Goal: Information Seeking & Learning: Find specific fact

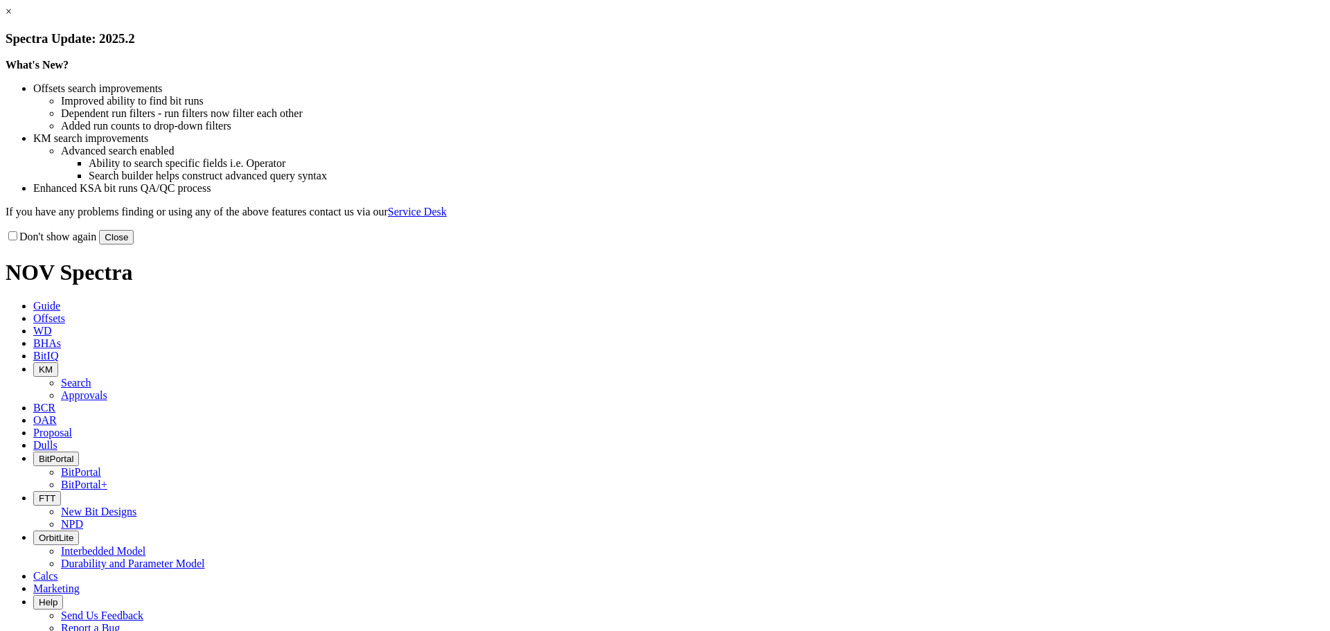
click at [134, 245] on button "Close" at bounding box center [116, 237] width 35 height 15
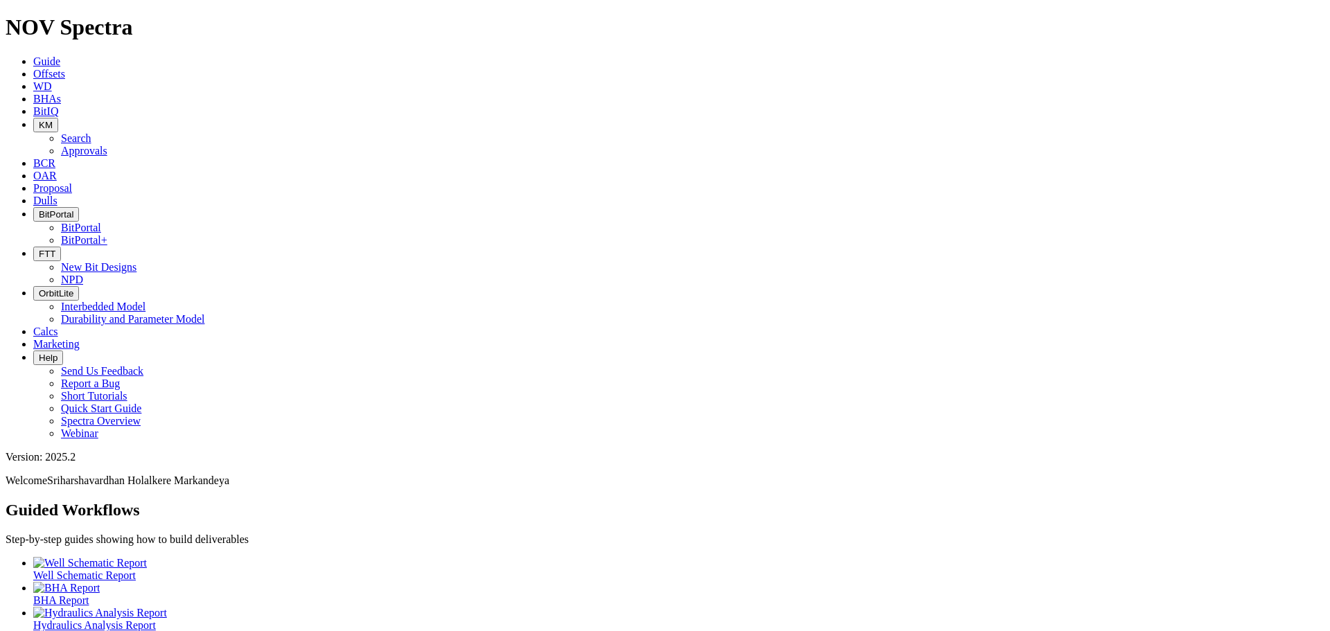
click at [53, 120] on span "KM" at bounding box center [46, 125] width 14 height 10
click at [91, 132] on link "Search" at bounding box center [76, 138] width 30 height 12
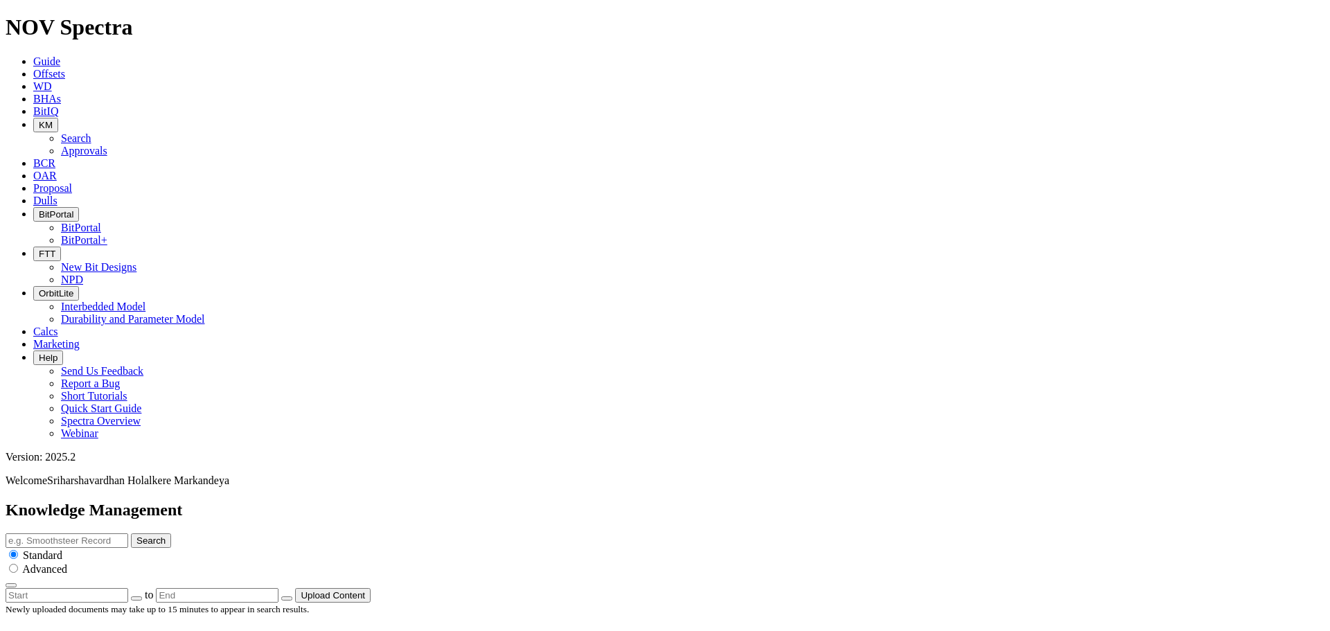
click at [128, 533] on input "text" at bounding box center [67, 540] width 123 height 15
type input "eclipse"
click at [131, 533] on button "Search" at bounding box center [151, 540] width 40 height 15
click at [128, 533] on input "eclipse" at bounding box center [67, 540] width 123 height 15
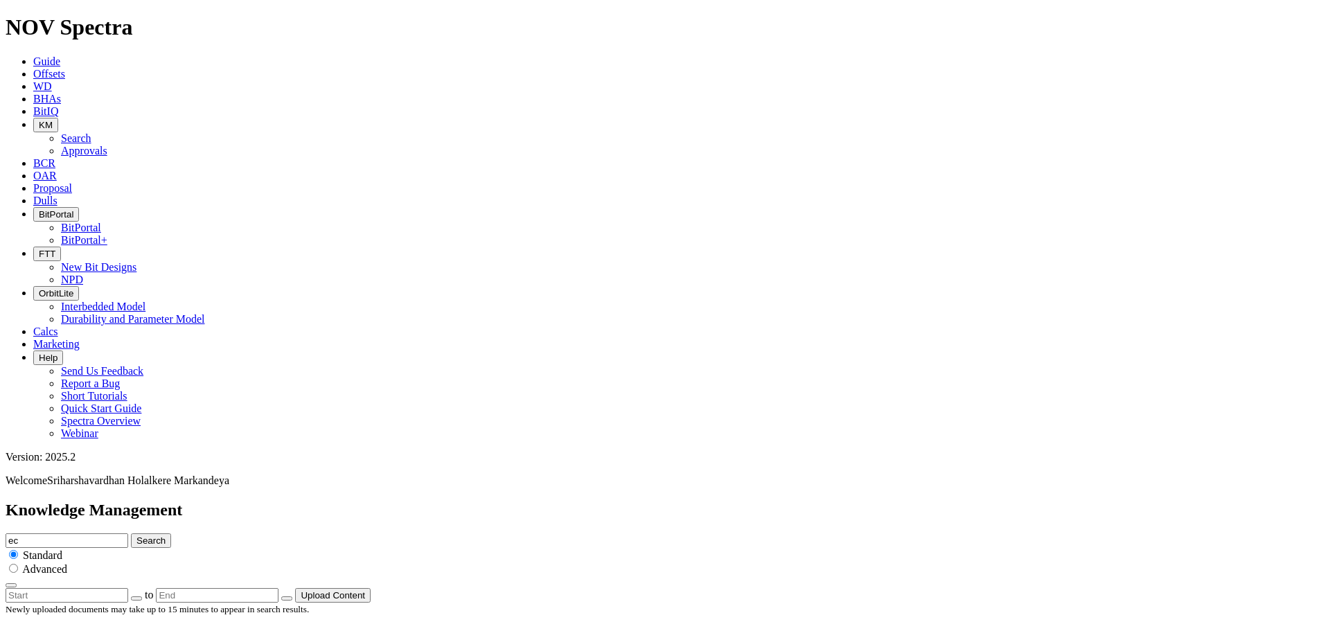
type input "e"
type input "3D"
click at [131, 533] on button "Search" at bounding box center [151, 540] width 40 height 15
click at [128, 533] on input "3D" at bounding box center [67, 540] width 123 height 15
type input "3D summary"
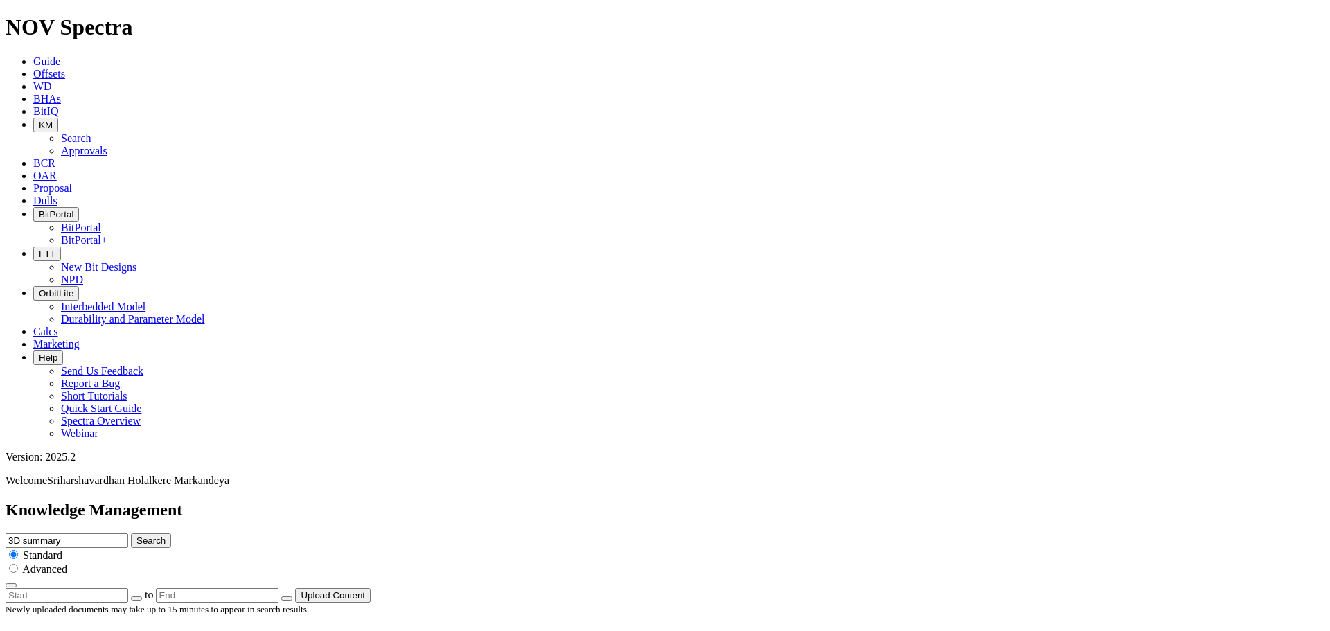
click at [131, 533] on button "Search" at bounding box center [151, 540] width 40 height 15
click at [18, 564] on input "radio" at bounding box center [13, 568] width 9 height 9
radio input "true"
radio input "false"
click at [128, 533] on input "3D summary" at bounding box center [67, 540] width 123 height 15
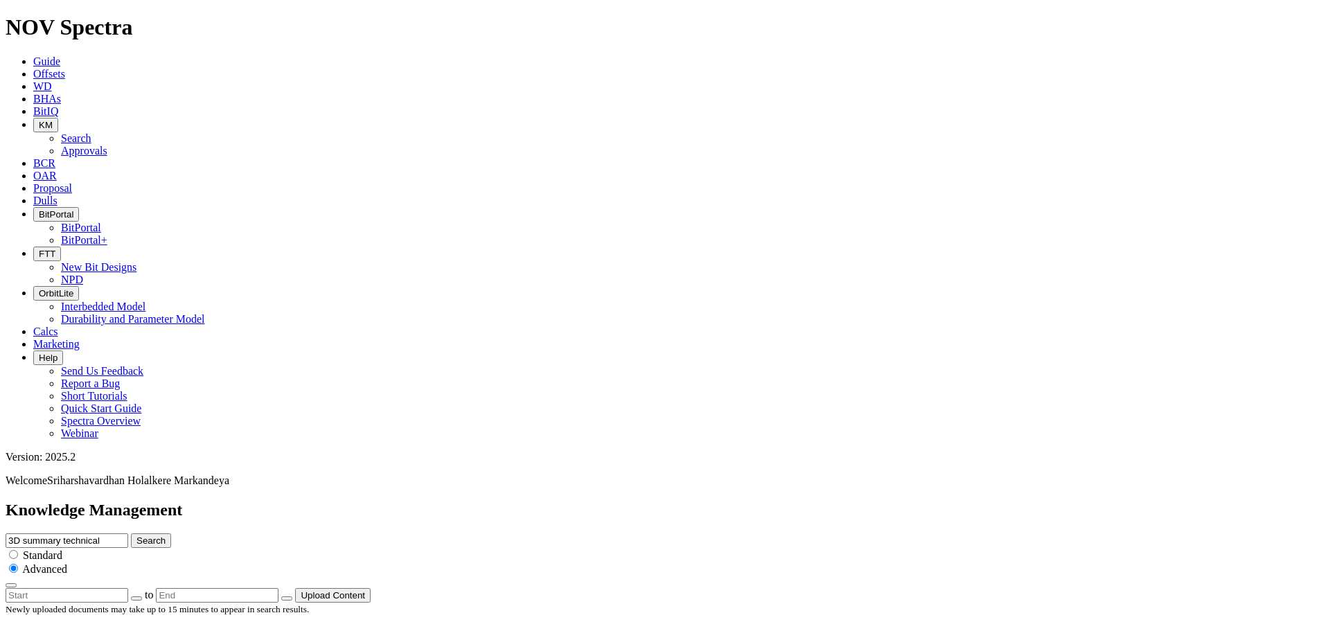
type input "3D summary technical"
click at [131, 533] on button "Search" at bounding box center [151, 540] width 40 height 15
click at [53, 120] on span "KM" at bounding box center [46, 125] width 14 height 10
click at [91, 132] on link "Search" at bounding box center [76, 138] width 30 height 12
